Goal: Information Seeking & Learning: Find specific fact

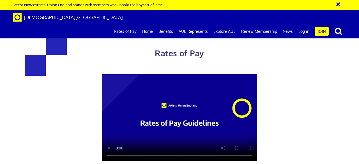
scroll to position [0, 1]
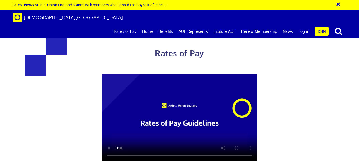
scroll to position [0, 1]
